Goal: Information Seeking & Learning: Learn about a topic

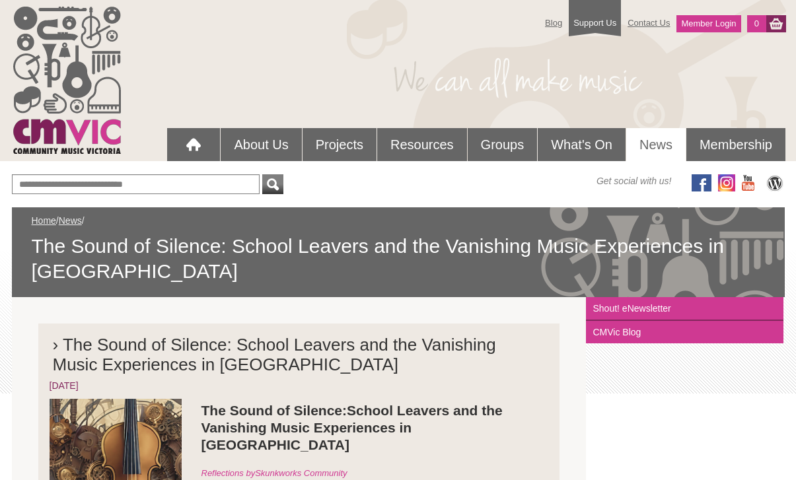
scroll to position [496, 0]
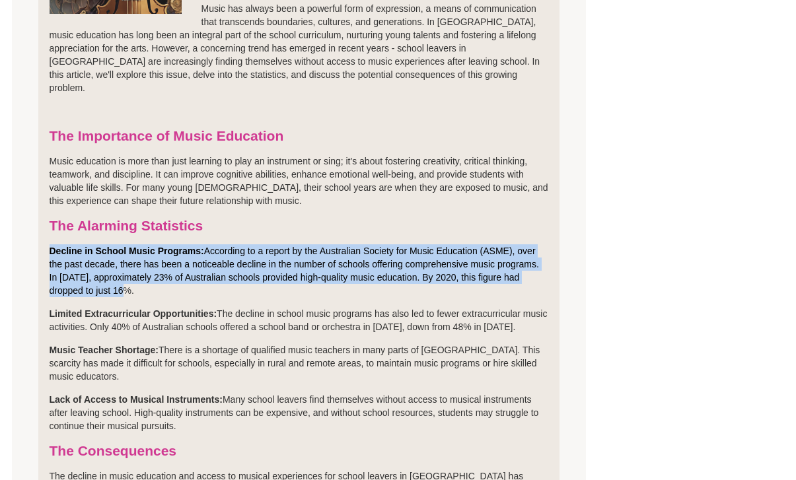
drag, startPoint x: 49, startPoint y: 221, endPoint x: 141, endPoint y: 265, distance: 101.7
click at [141, 265] on p "Decline in School Music Programs: According to a report by the Australian Socie…" at bounding box center [300, 271] width 500 height 53
copy p "Decline in School Music Programs: According to a report by the Australian Socie…"
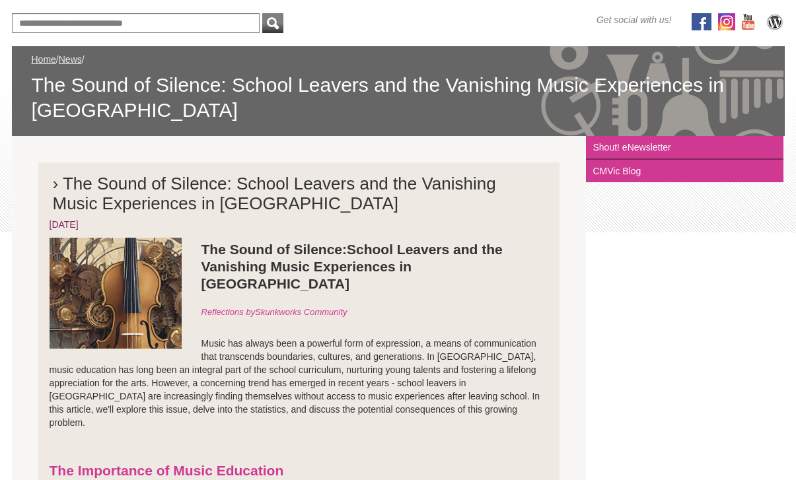
scroll to position [179, 0]
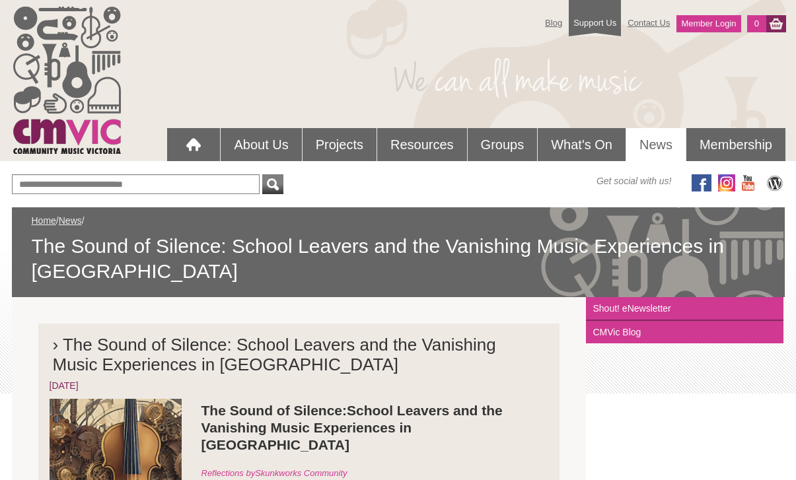
scroll to position [387, 0]
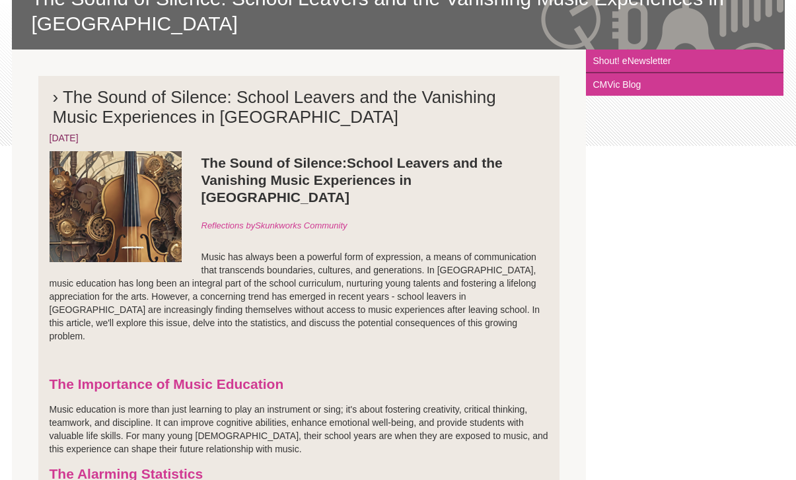
scroll to position [250, 0]
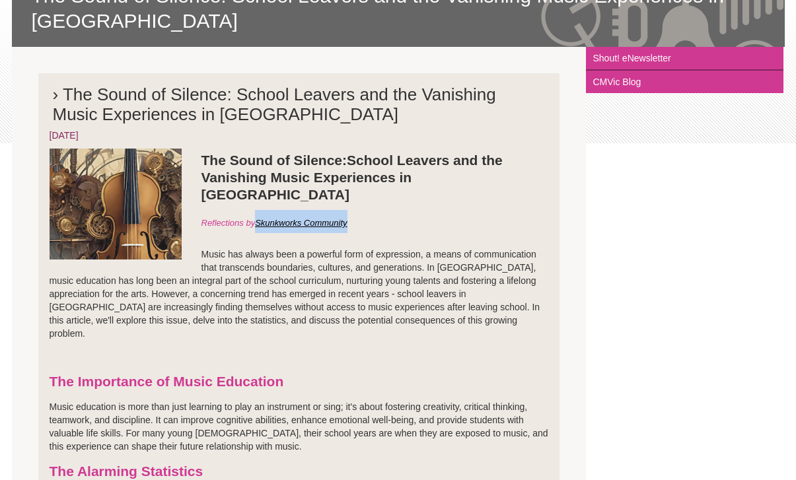
drag, startPoint x: 363, startPoint y: 203, endPoint x: 259, endPoint y: 206, distance: 104.4
click at [259, 210] on h2 "Reflections by Skunkworks Community" at bounding box center [300, 224] width 500 height 28
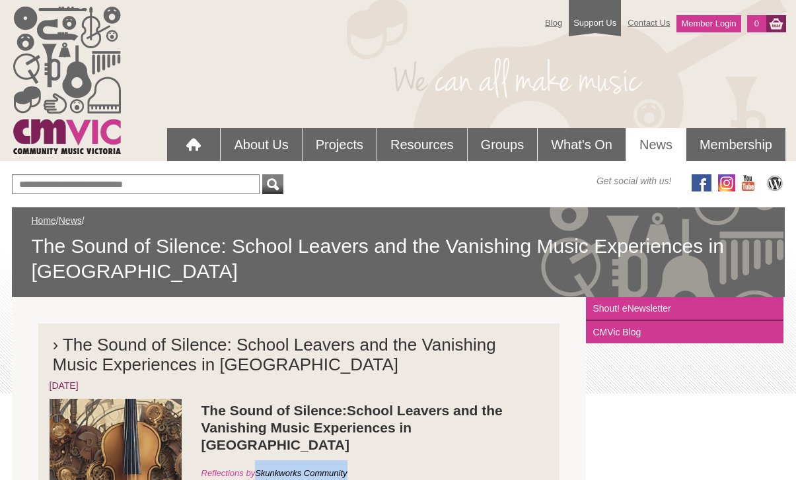
scroll to position [0, 0]
